Goal: Find contact information: Find contact information

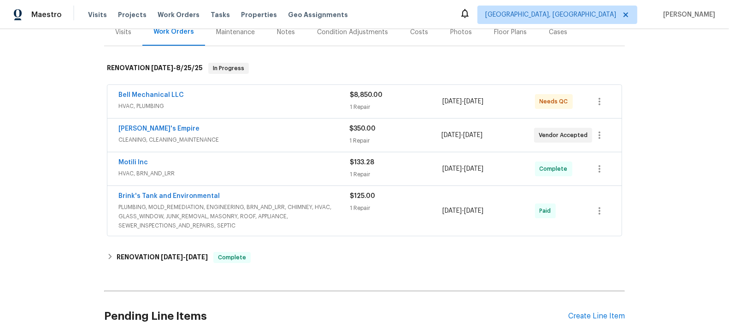
scroll to position [123, 0]
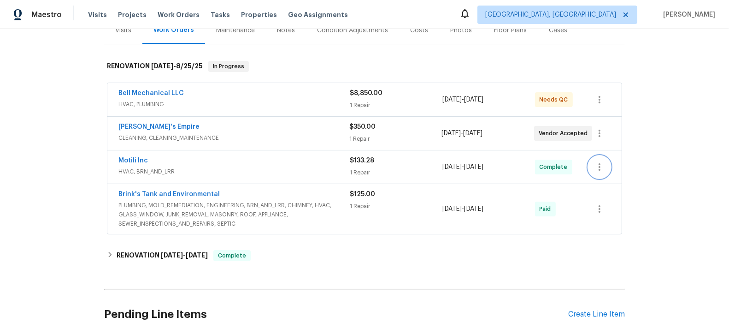
click at [599, 161] on icon "button" at bounding box center [599, 166] width 11 height 11
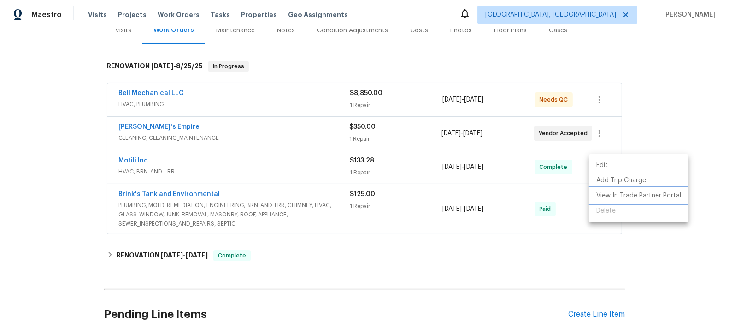
click at [611, 195] on li "View In Trade Partner Portal" at bounding box center [639, 195] width 100 height 15
click at [130, 158] on div at bounding box center [364, 167] width 729 height 335
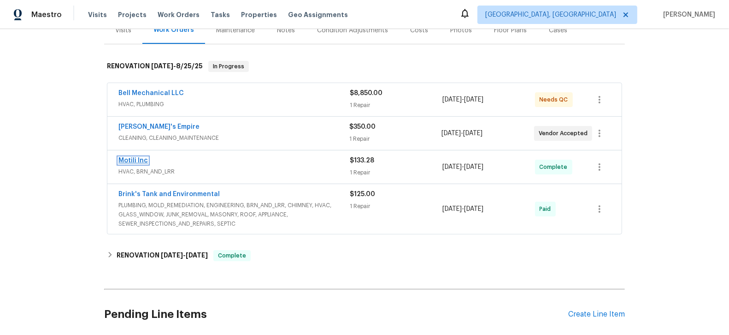
click at [128, 157] on link "Motili Inc" at bounding box center [133, 160] width 30 height 6
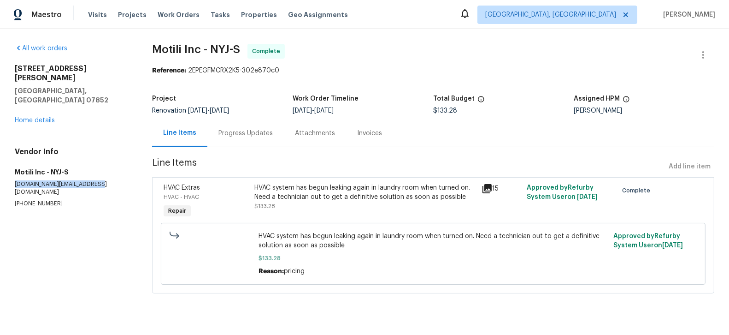
drag, startPoint x: 96, startPoint y: 162, endPoint x: 18, endPoint y: 153, distance: 78.9
click at [18, 160] on div "Vendor Info Motili Inc - NYJ-S [DOMAIN_NAME][EMAIL_ADDRESS][DOMAIN_NAME] [PHONE…" at bounding box center [72, 177] width 115 height 60
copy p "[DOMAIN_NAME][EMAIL_ADDRESS][DOMAIN_NAME]"
